Goal: Task Accomplishment & Management: Complete application form

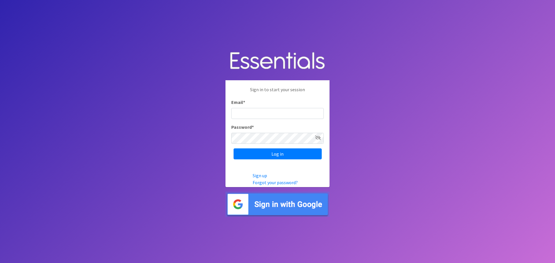
click at [272, 114] on input "Email *" at bounding box center [277, 113] width 92 height 11
type input "[EMAIL_ADDRESS][DOMAIN_NAME]"
click at [233, 148] on input "Log in" at bounding box center [277, 153] width 88 height 11
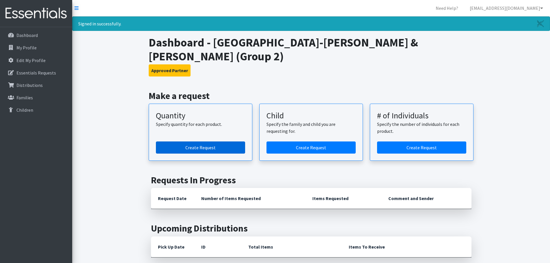
click at [211, 142] on link "Create Request" at bounding box center [200, 148] width 89 height 12
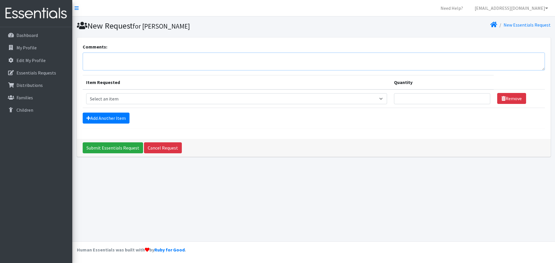
click at [171, 63] on textarea "Comments:" at bounding box center [314, 62] width 462 height 18
type textarea "St. Louis County Library- Lewis & Clark"
click at [135, 100] on select "Select an item Period Supplies: Mixed Kits (order by bag) Applicator-free tampo…" at bounding box center [236, 98] width 301 height 11
click at [86, 93] on select "Select an item Period Supplies: Mixed Kits (order by bag) Applicator-free tampo…" at bounding box center [236, 98] width 301 height 11
click at [111, 98] on select "Select an item Period Supplies: Mixed Kits (order by bag) Applicator-free tampo…" at bounding box center [236, 98] width 301 height 11
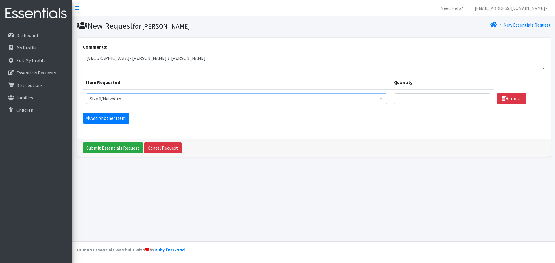
select select "1090"
click at [86, 93] on select "Select an item Period Supplies: Mixed Kits (order by bag) Applicator-free tampo…" at bounding box center [236, 98] width 301 height 11
click at [108, 118] on link "Add Another Item" at bounding box center [106, 118] width 47 height 11
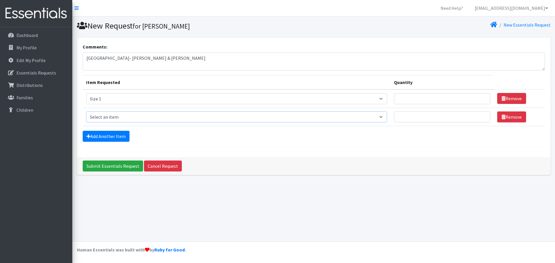
click at [111, 119] on select "Select an item Period Supplies: Mixed Kits (order by bag) Applicator-free tampo…" at bounding box center [236, 117] width 301 height 11
select select "1091"
click at [86, 112] on select "Select an item Period Supplies: Mixed Kits (order by bag) Applicator-free tampo…" at bounding box center [236, 117] width 301 height 11
click at [102, 140] on link "Add Another Item" at bounding box center [106, 136] width 47 height 11
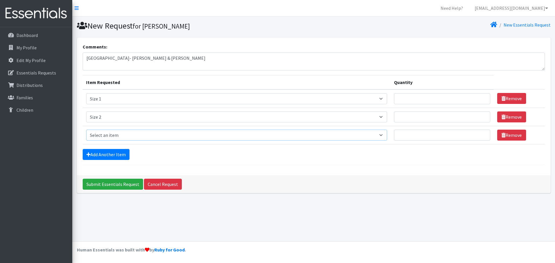
click at [112, 139] on select "Select an item Period Supplies: Mixed Kits (order by bag) Applicator-free tampo…" at bounding box center [236, 135] width 301 height 11
click at [110, 143] on td "Item Requested Select an item Period Supplies: Mixed Kits (order by bag) Applic…" at bounding box center [237, 135] width 308 height 18
click at [109, 136] on select "Select an item Period Supplies: Mixed Kits (order by bag) Applicator-free tampo…" at bounding box center [236, 135] width 301 height 11
select select "1094"
click at [86, 130] on select "Select an item Period Supplies: Mixed Kits (order by bag) Applicator-free tampo…" at bounding box center [236, 135] width 301 height 11
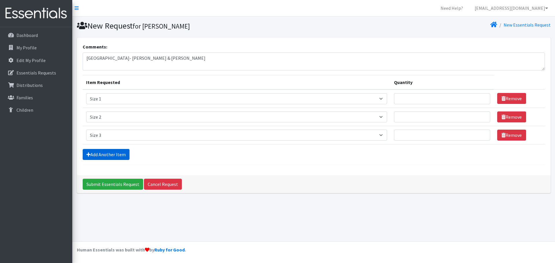
click at [111, 153] on link "Add Another Item" at bounding box center [106, 154] width 47 height 11
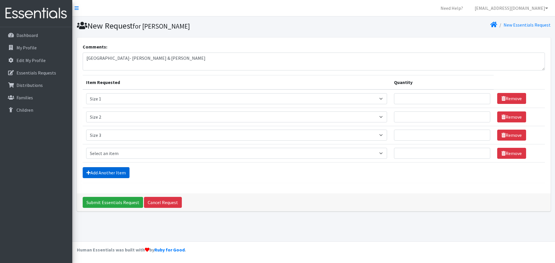
click at [111, 173] on link "Add Another Item" at bounding box center [106, 172] width 47 height 11
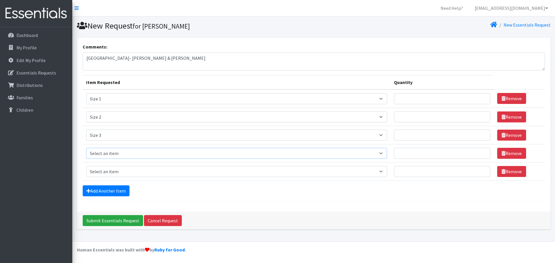
click at [105, 156] on select "Select an item Period Supplies: Mixed Kits (order by bag) Applicator-free tampo…" at bounding box center [236, 153] width 301 height 11
select select "1097"
click at [86, 148] on select "Select an item Period Supplies: Mixed Kits (order by bag) Applicator-free tampo…" at bounding box center [236, 153] width 301 height 11
click at [111, 173] on select "Select an item Period Supplies: Mixed Kits (order by bag) Applicator-free tampo…" at bounding box center [236, 171] width 301 height 11
select select "1098"
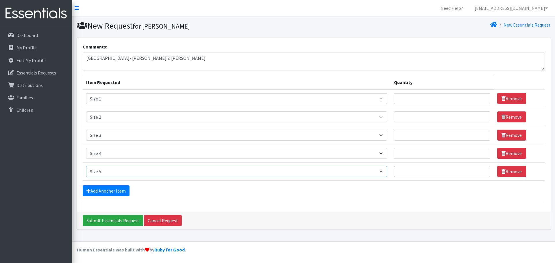
click at [86, 166] on select "Select an item Period Supplies: Mixed Kits (order by bag) Applicator-free tampo…" at bounding box center [236, 171] width 301 height 11
click at [112, 192] on link "Add Another Item" at bounding box center [106, 190] width 47 height 11
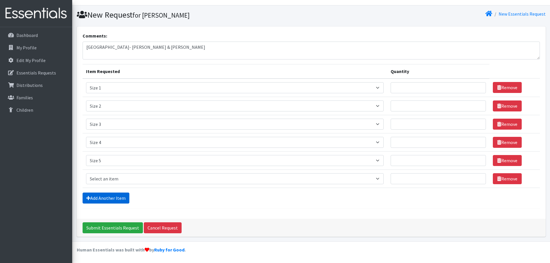
click at [111, 198] on link "Add Another Item" at bounding box center [106, 198] width 47 height 11
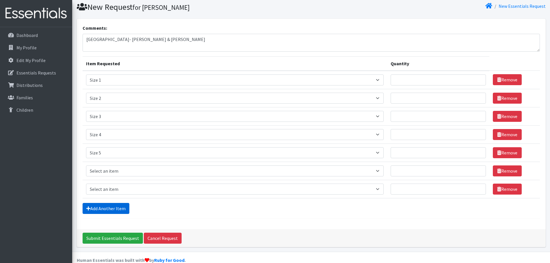
scroll to position [29, 0]
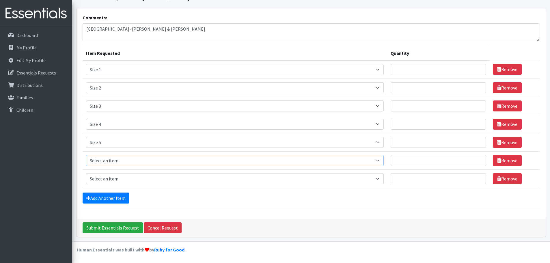
click at [103, 155] on select "Select an item Period Supplies: Mixed Kits (order by bag) Applicator-free tampo…" at bounding box center [235, 160] width 298 height 11
select select "1100"
click at [86, 155] on select "Select an item Period Supplies: Mixed Kits (order by bag) Applicator-free tampo…" at bounding box center [235, 160] width 298 height 11
click at [111, 202] on link "Add Another Item" at bounding box center [106, 198] width 47 height 11
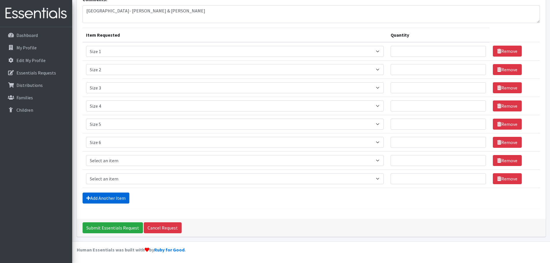
click at [111, 198] on link "Add Another Item" at bounding box center [106, 198] width 47 height 11
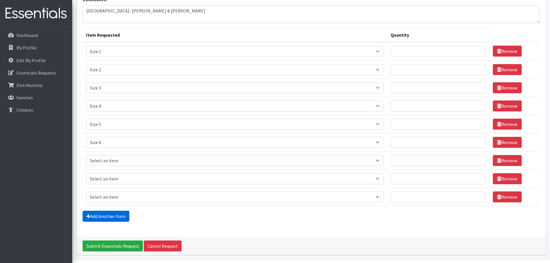
scroll to position [66, 0]
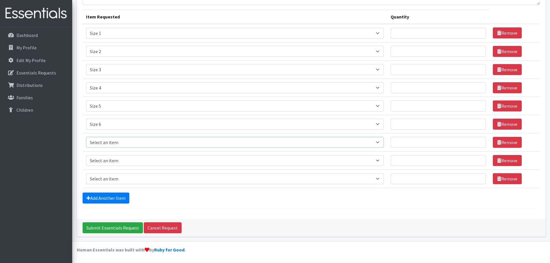
click at [114, 144] on select "Select an item Period Supplies: Mixed Kits (order by bag) Applicator-free tampo…" at bounding box center [235, 142] width 298 height 11
select select "1105"
click at [86, 137] on select "Select an item Period Supplies: Mixed Kits (order by bag) Applicator-free tampo…" at bounding box center [235, 142] width 298 height 11
click at [119, 160] on select "Select an item Period Supplies: Mixed Kits (order by bag) Applicator-free tampo…" at bounding box center [235, 160] width 298 height 11
select select "1107"
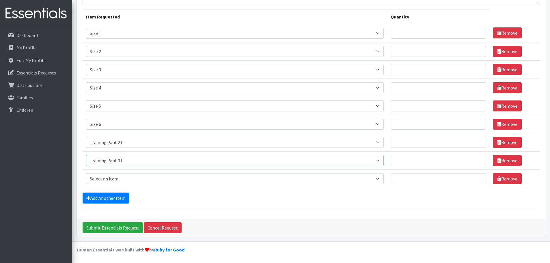
click at [86, 155] on select "Select an item Period Supplies: Mixed Kits (order by bag) Applicator-free tampo…" at bounding box center [235, 160] width 298 height 11
click at [125, 180] on select "Select an item Period Supplies: Mixed Kits (order by bag) Applicator-free tampo…" at bounding box center [235, 178] width 298 height 11
select select "1093"
click at [86, 173] on select "Select an item Period Supplies: Mixed Kits (order by bag) Applicator-free tampo…" at bounding box center [235, 178] width 298 height 11
click at [159, 196] on div "Add Another Item" at bounding box center [312, 198] width 458 height 11
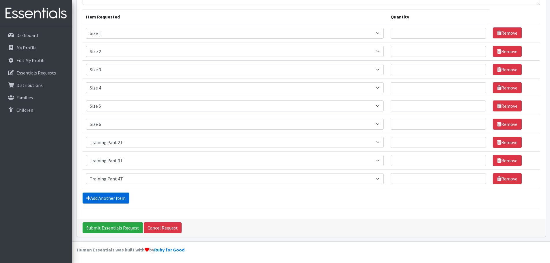
click at [122, 194] on link "Add Another Item" at bounding box center [106, 198] width 47 height 11
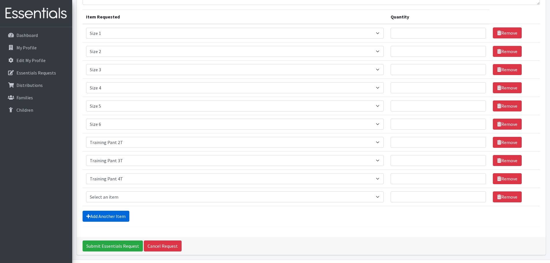
scroll to position [84, 0]
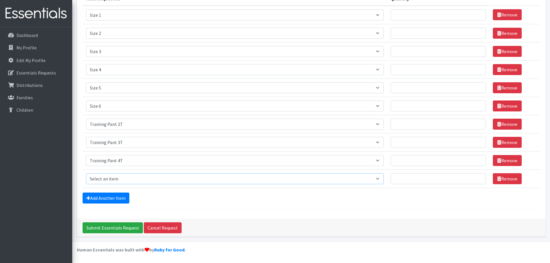
click at [120, 179] on select "Select an item Period Supplies: Mixed Kits (order by bag) Applicator-free tampo…" at bounding box center [235, 178] width 298 height 11
select select "8798"
click at [86, 173] on select "Select an item Period Supplies: Mixed Kits (order by bag) Applicator-free tampo…" at bounding box center [235, 178] width 298 height 11
click at [257, 198] on div "Add Another Item" at bounding box center [312, 198] width 458 height 11
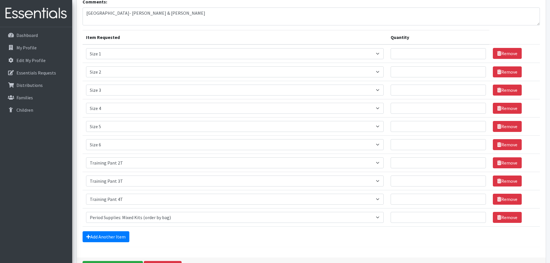
scroll to position [0, 0]
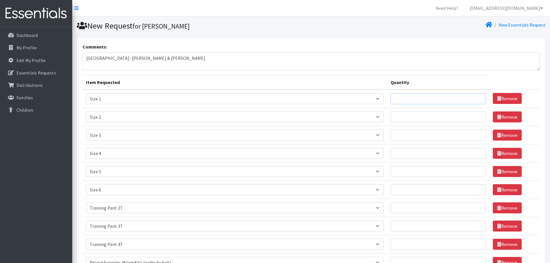
click at [417, 102] on input "Quantity" at bounding box center [438, 98] width 95 height 11
type input "750"
click at [409, 116] on input "Quantity" at bounding box center [438, 117] width 95 height 11
type input "250"
click at [413, 140] on input "Quantity" at bounding box center [438, 135] width 95 height 11
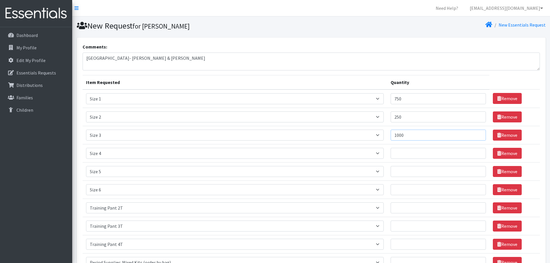
type input "1000"
click at [404, 149] on input "Quantity" at bounding box center [438, 153] width 95 height 11
type input "2400"
click at [413, 174] on input "Quantity" at bounding box center [438, 171] width 95 height 11
type input "2500"
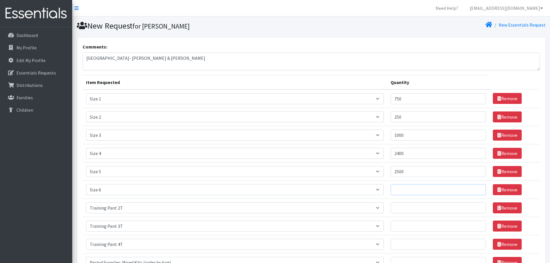
click at [413, 184] on input "Quantity" at bounding box center [438, 189] width 95 height 11
type input "4500"
click at [419, 208] on input "Quantity" at bounding box center [438, 208] width 95 height 11
type input "20"
click at [416, 228] on input "Quantity" at bounding box center [438, 226] width 95 height 11
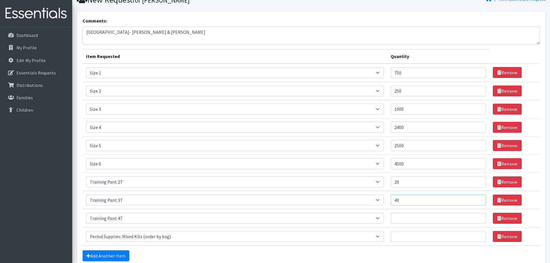
scroll to position [58, 0]
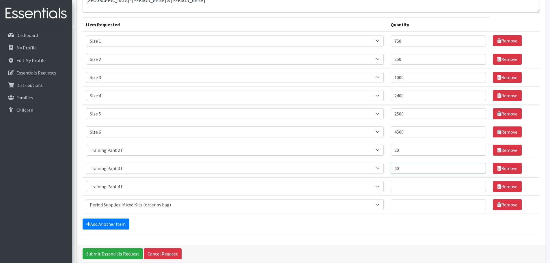
type input "40"
click at [410, 188] on input "Quantity" at bounding box center [438, 186] width 95 height 11
type input "40"
click at [410, 201] on input "Quantity" at bounding box center [438, 204] width 95 height 11
type input "2"
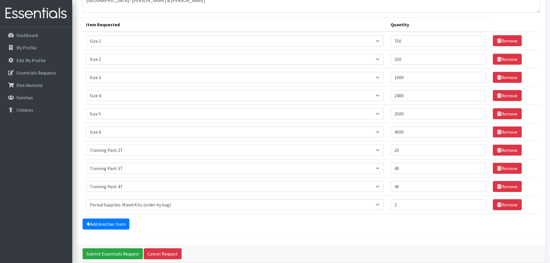
click at [389, 224] on div "Add Another Item" at bounding box center [312, 224] width 458 height 11
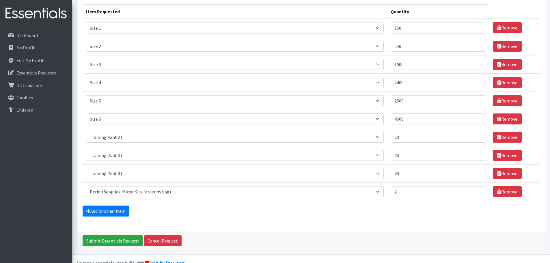
scroll to position [84, 0]
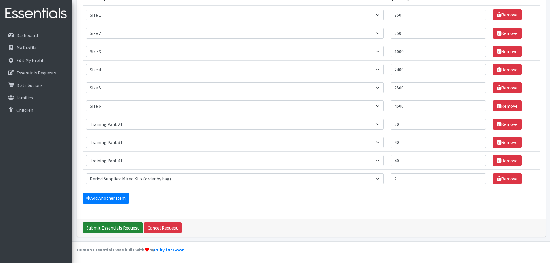
click at [123, 233] on input "Submit Essentials Request" at bounding box center [113, 227] width 60 height 11
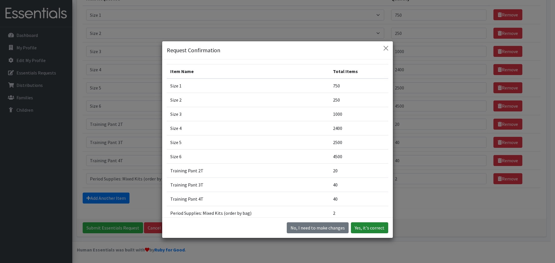
click at [371, 231] on button "Yes, it's correct" at bounding box center [369, 227] width 37 height 11
